Goal: Task Accomplishment & Management: Manage account settings

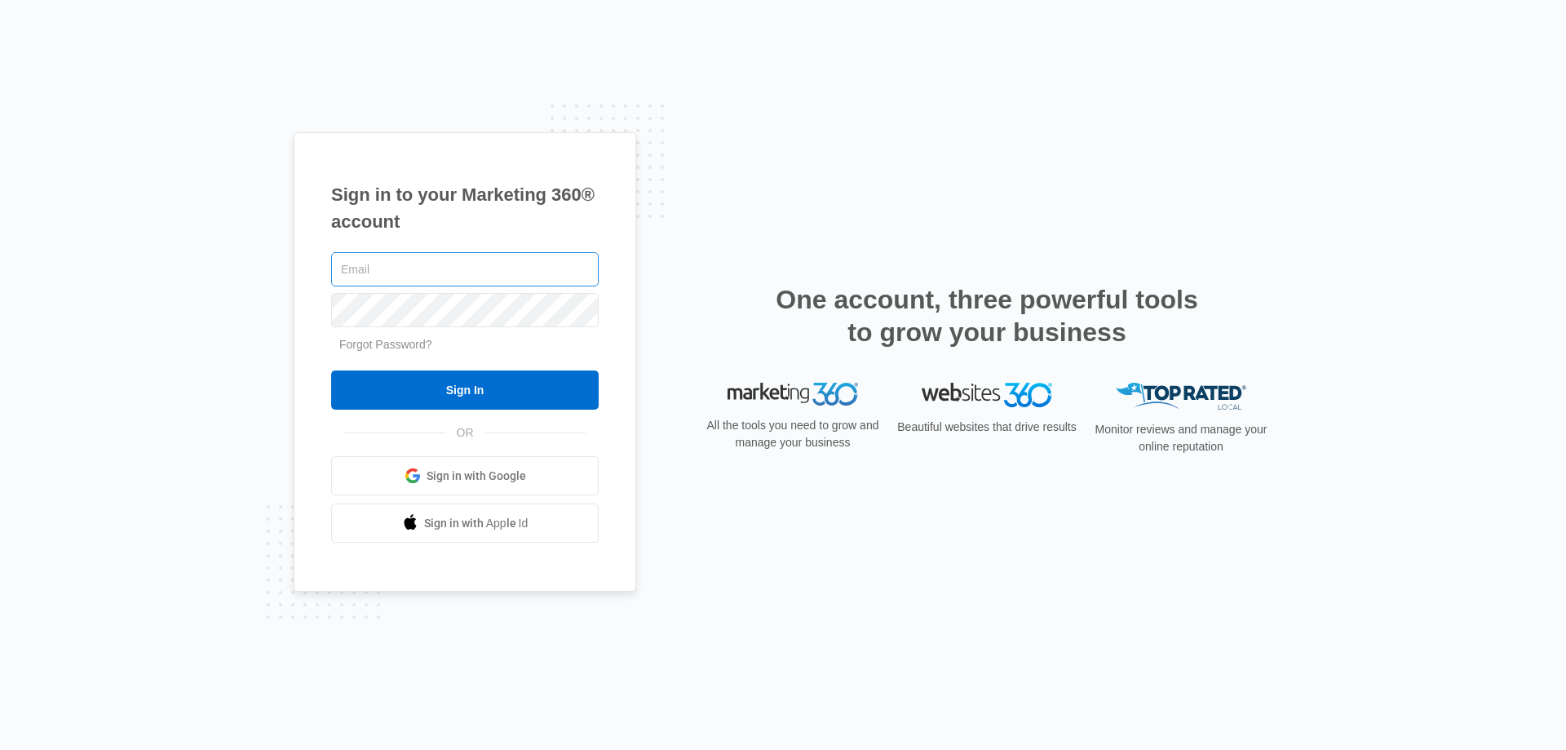
click at [345, 272] on input "text" at bounding box center [465, 269] width 268 height 34
type input "[EMAIL_ADDRESS][DOMAIN_NAME]"
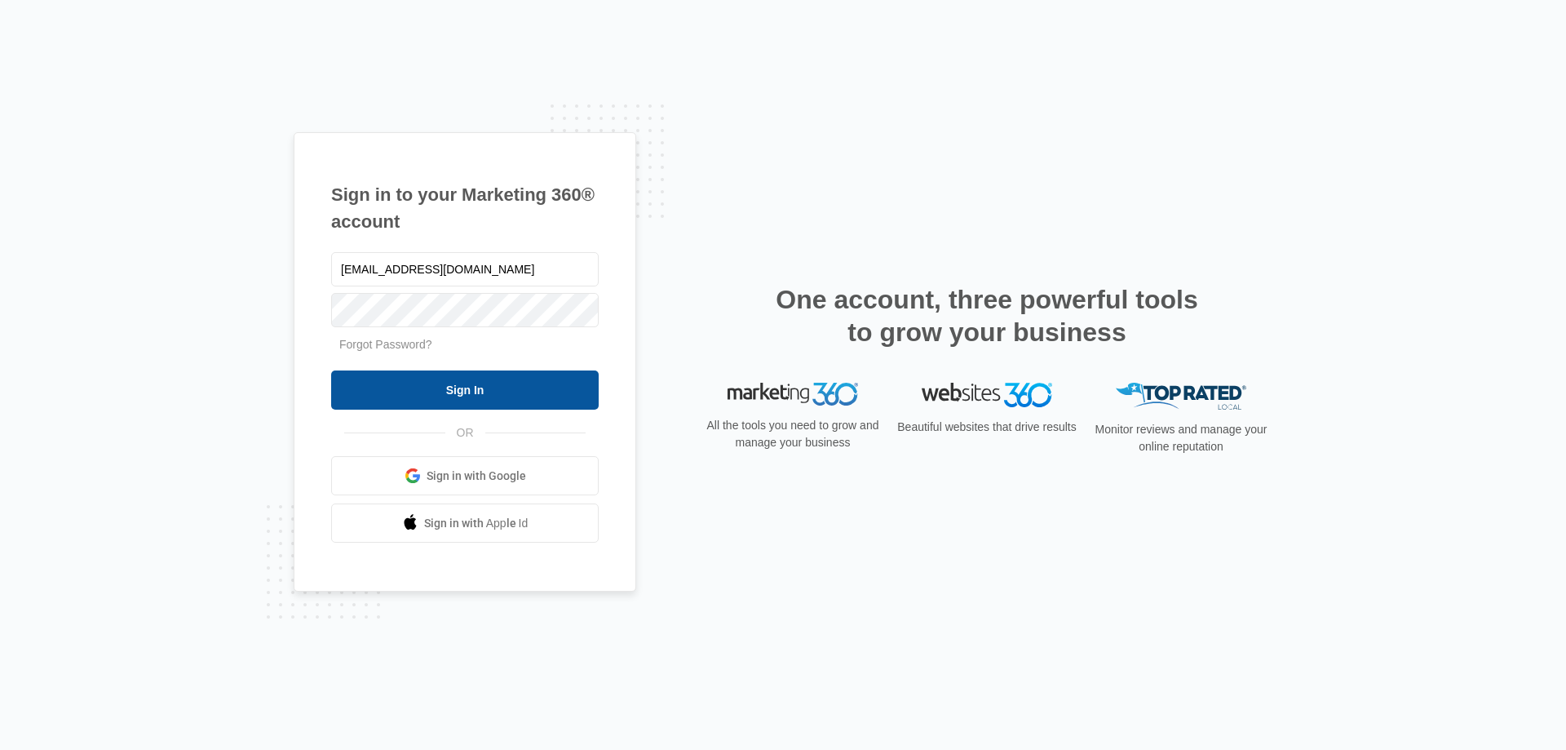
click at [481, 391] on input "Sign In" at bounding box center [465, 389] width 268 height 39
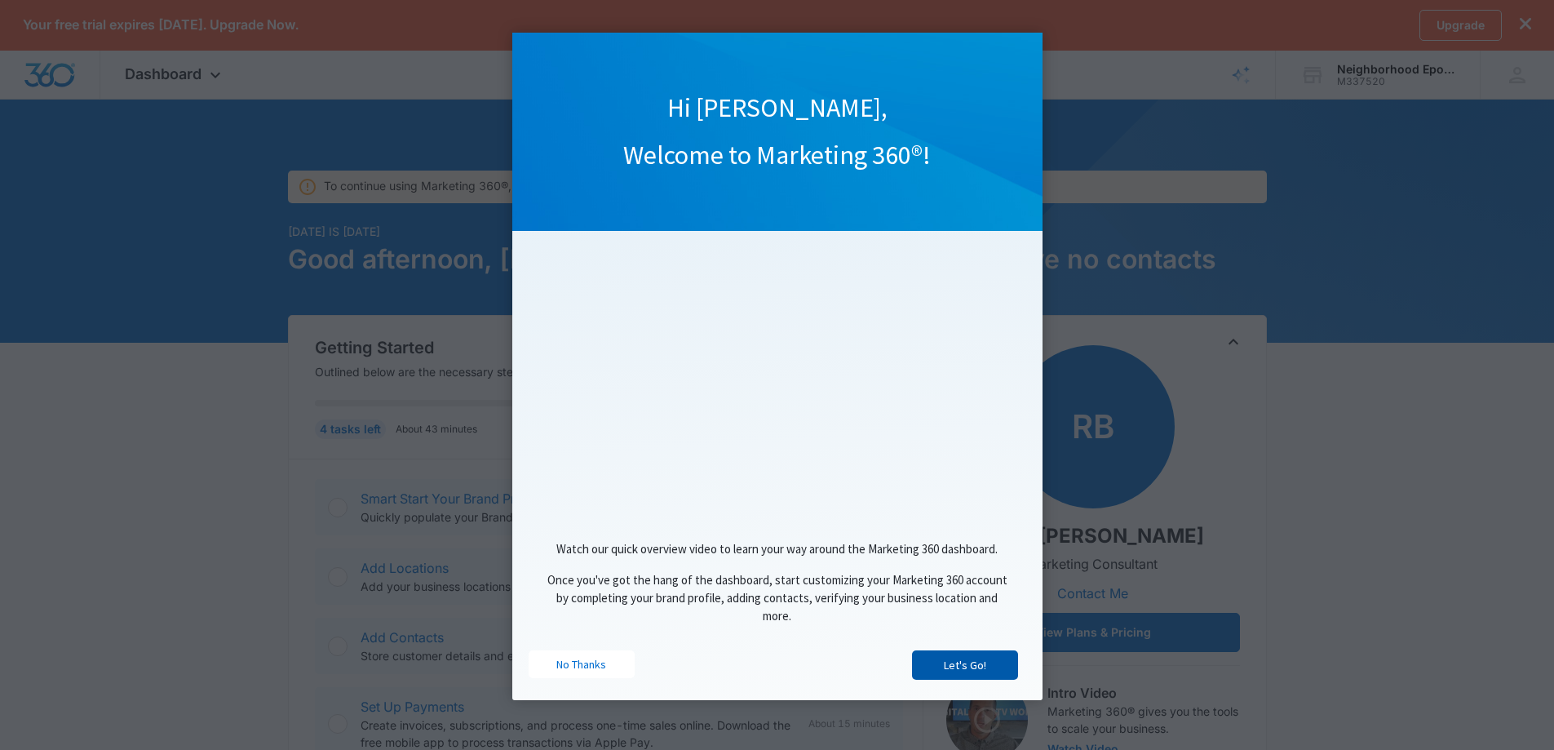
click at [961, 673] on link "Let's Go!" at bounding box center [965, 664] width 106 height 29
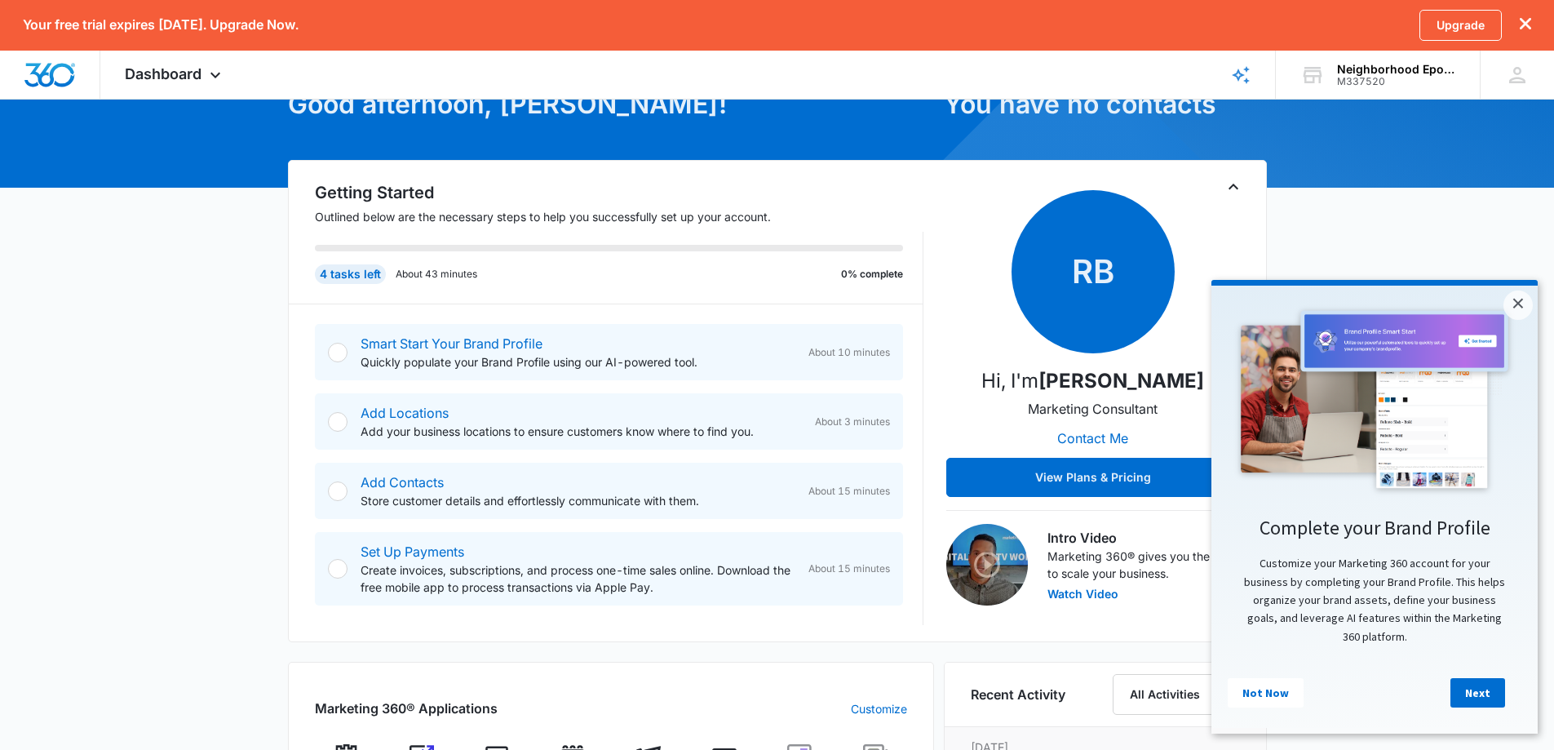
scroll to position [163, 0]
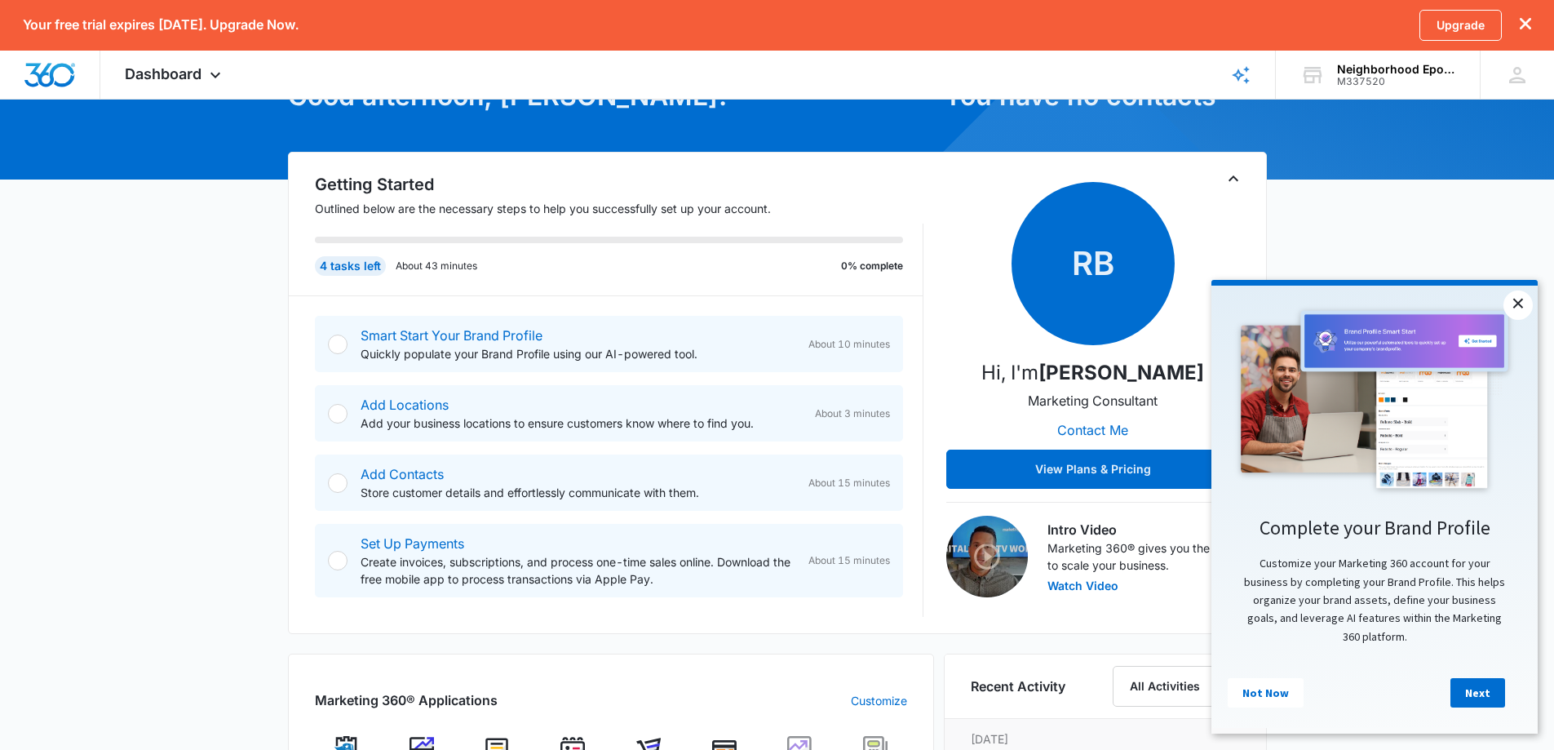
click at [1524, 302] on link "×" at bounding box center [1517, 304] width 29 height 29
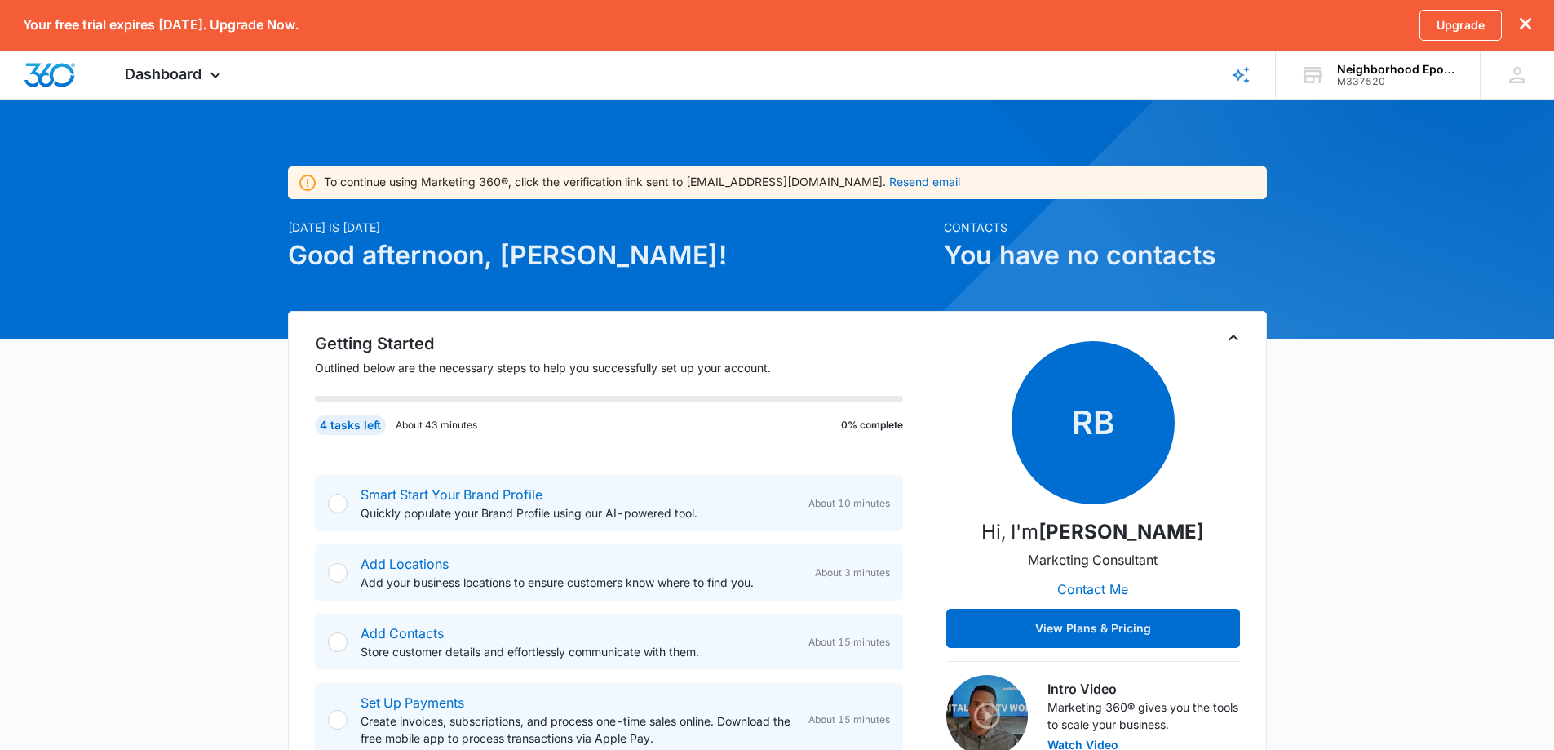
scroll to position [0, 0]
